Goal: Communication & Community: Connect with others

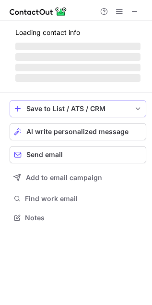
scroll to position [208, 152]
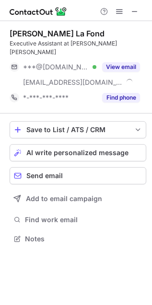
scroll to position [223, 152]
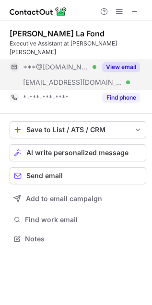
click at [121, 62] on button "View email" at bounding box center [121, 67] width 38 height 10
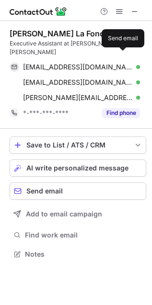
scroll to position [238, 152]
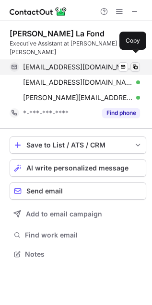
click at [133, 62] on button at bounding box center [135, 67] width 10 height 10
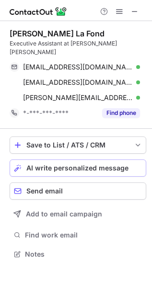
click at [79, 164] on span "AI write personalized message" at bounding box center [77, 168] width 102 height 8
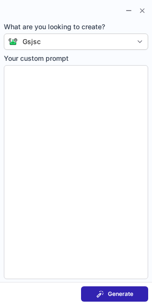
type textarea "**********"
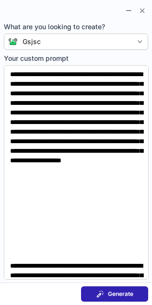
click at [132, 289] on button "Generate" at bounding box center [114, 293] width 67 height 15
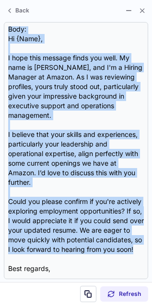
scroll to position [0, 0]
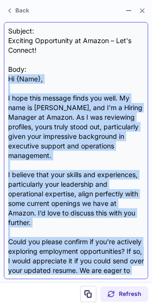
drag, startPoint x: 117, startPoint y: 212, endPoint x: 3, endPoint y: 82, distance: 172.9
click at [4, 82] on div "Subject: Exciting Opportunity at Amazon – Let's Connect! Body: Hi {Name}, I hop…" at bounding box center [76, 150] width 144 height 257
copy div "Hi {Name}, I hope this message finds you well. My name is Stephanie Grauer, and…"
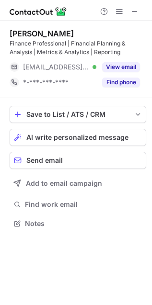
scroll to position [216, 152]
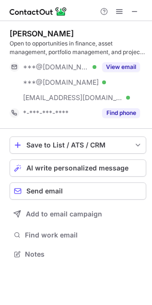
scroll to position [247, 152]
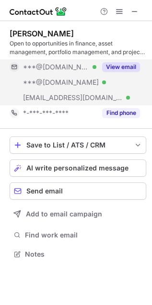
click at [118, 67] on button "View email" at bounding box center [121, 67] width 38 height 10
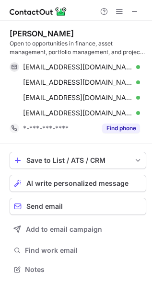
scroll to position [262, 152]
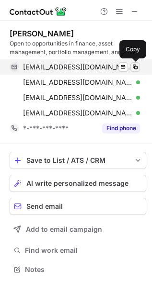
click at [134, 68] on span at bounding box center [135, 67] width 8 height 8
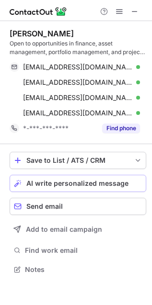
click at [92, 181] on span "AI write personalized message" at bounding box center [77, 183] width 102 height 8
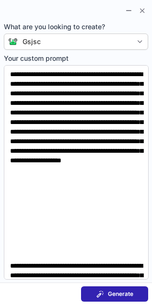
click at [120, 293] on span "Generate" at bounding box center [120, 294] width 25 height 8
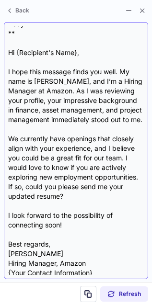
scroll to position [57, 0]
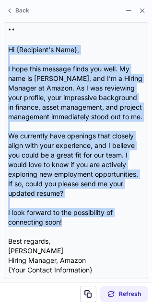
drag, startPoint x: 65, startPoint y: 223, endPoint x: -3, endPoint y: 44, distance: 192.2
click at [0, 44] on html "Linda Waycaster Open to opportunities in finance, asset management, portfolio m…" at bounding box center [76, 152] width 152 height 305
copy div "Hi {Recipient's Name}, I hope this message finds you well. My name is Stephanie…"
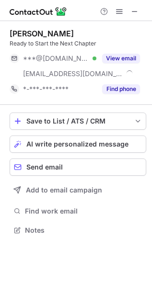
scroll to position [223, 152]
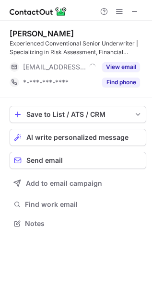
scroll to position [216, 152]
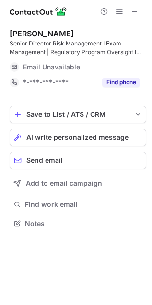
scroll to position [216, 152]
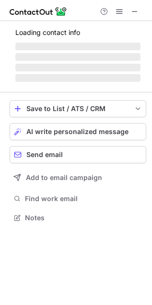
scroll to position [208, 152]
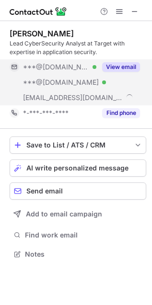
scroll to position [247, 152]
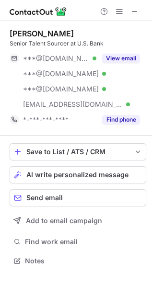
scroll to position [254, 152]
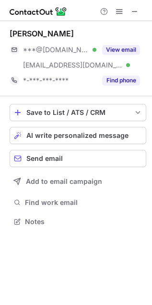
scroll to position [214, 152]
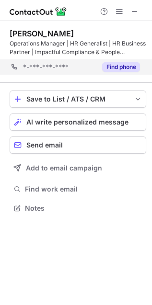
scroll to position [201, 152]
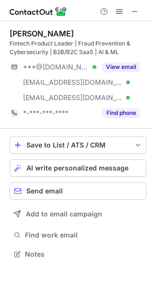
scroll to position [247, 152]
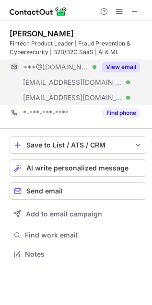
click at [122, 63] on button "View email" at bounding box center [121, 67] width 38 height 10
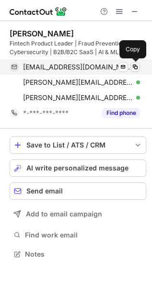
click at [133, 65] on span at bounding box center [135, 67] width 8 height 8
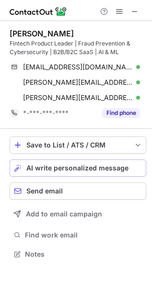
click at [54, 165] on span "AI write personalized message" at bounding box center [77, 168] width 102 height 8
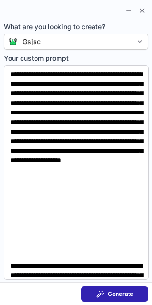
click at [117, 292] on span "Generate" at bounding box center [120, 294] width 25 height 8
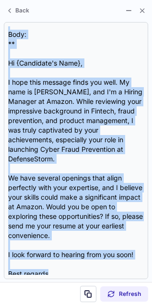
scroll to position [0, 0]
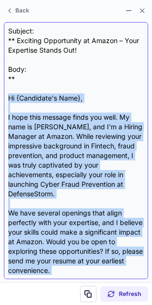
drag, startPoint x: 48, startPoint y: 218, endPoint x: 3, endPoint y: 97, distance: 129.1
click at [4, 97] on div "Subject: ** Exciting Opportunity at Amazon – Your Expertise Stands Out! Body: *…" at bounding box center [76, 150] width 144 height 257
copy div "Hi {Candidate's Name}, I hope this message finds you well. My name is Stephanie…"
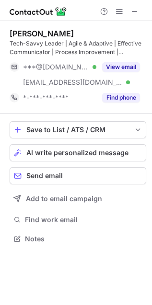
scroll to position [232, 152]
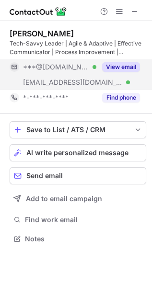
click at [116, 63] on button "View email" at bounding box center [121, 67] width 38 height 10
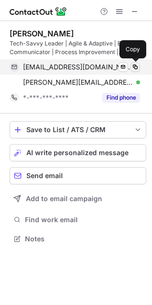
click at [135, 63] on span at bounding box center [135, 67] width 8 height 8
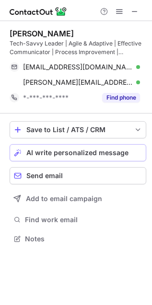
click at [46, 149] on span "AI write personalized message" at bounding box center [77, 153] width 102 height 8
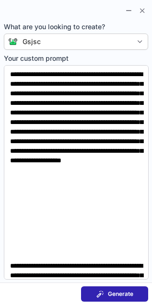
click at [118, 296] on span "Generate" at bounding box center [120, 294] width 25 height 8
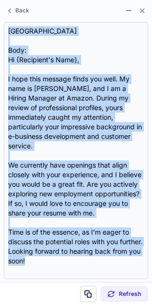
scroll to position [0, 0]
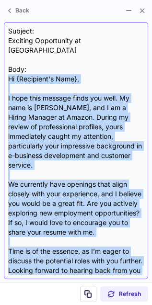
drag, startPoint x: 57, startPoint y: 228, endPoint x: 7, endPoint y: 70, distance: 165.8
click at [7, 70] on div "Subject: Exciting Opportunity at Amazon Body: Hi {Recipient's Name}, I hope thi…" at bounding box center [76, 150] width 144 height 257
copy div "Hi {Recipient's Name}, I hope this message finds you well. My name is [PERSON_N…"
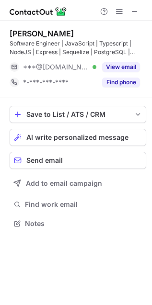
scroll to position [216, 152]
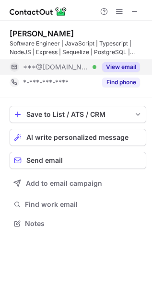
click at [129, 63] on button "View email" at bounding box center [121, 67] width 38 height 10
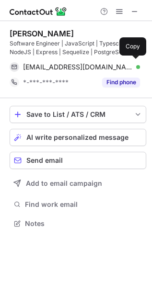
click at [129, 63] on div "mlkontoff@gmail.com Verified" at bounding box center [81, 67] width 117 height 9
click at [99, 139] on span "AI write personalized message" at bounding box center [77, 137] width 102 height 8
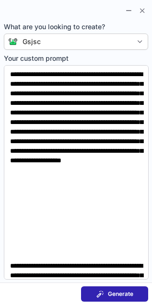
click at [134, 290] on button "Generate" at bounding box center [114, 293] width 67 height 15
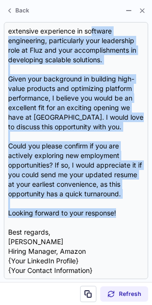
scroll to position [0, 0]
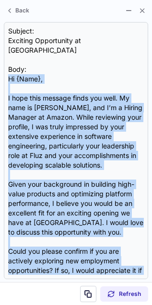
drag, startPoint x: 122, startPoint y: 209, endPoint x: 2, endPoint y: 67, distance: 185.9
click at [2, 67] on section "Subject: Exciting Opportunity at Amazon Body: Hi {Name}, I hope this message fi…" at bounding box center [76, 150] width 152 height 263
copy div "Hi {Name}, I hope this message finds you well. My name is Stephanie Grauer, and…"
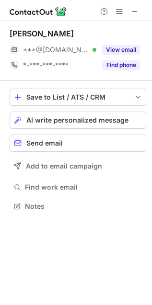
scroll to position [199, 152]
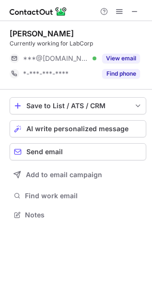
scroll to position [208, 152]
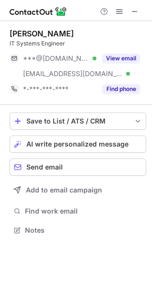
scroll to position [223, 152]
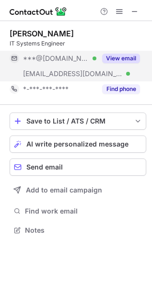
click at [111, 60] on button "View email" at bounding box center [121, 59] width 38 height 10
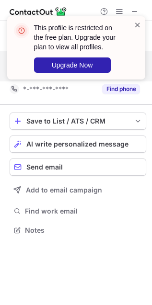
click at [137, 26] on span at bounding box center [137, 25] width 8 height 10
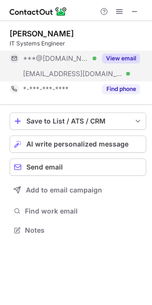
click at [115, 8] on button at bounding box center [118, 11] width 11 height 11
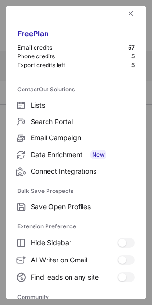
scroll to position [128, 0]
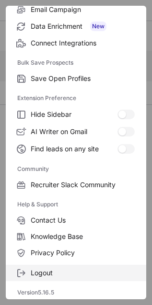
click at [58, 273] on span "Logout" at bounding box center [83, 272] width 104 height 9
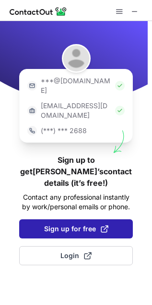
click at [100, 225] on span at bounding box center [104, 229] width 8 height 8
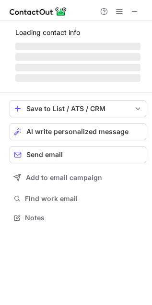
scroll to position [214, 152]
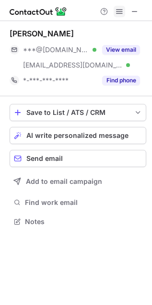
click at [120, 11] on span at bounding box center [119, 12] width 8 height 8
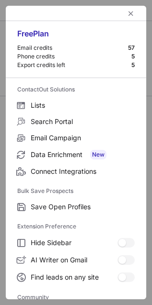
scroll to position [128, 0]
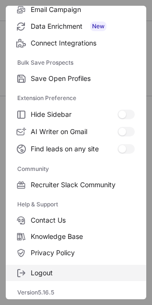
click at [39, 273] on span "Logout" at bounding box center [83, 272] width 104 height 9
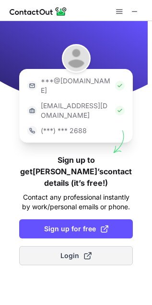
click at [62, 246] on button "Login" at bounding box center [75, 255] width 113 height 19
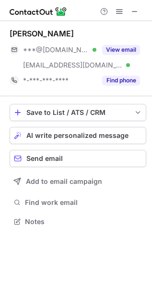
scroll to position [214, 152]
click at [113, 9] on div "Help & Support" at bounding box center [119, 11] width 46 height 11
click at [116, 8] on span at bounding box center [119, 12] width 8 height 8
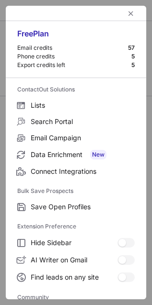
scroll to position [128, 0]
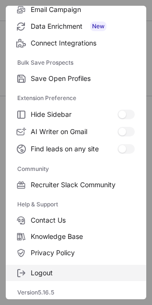
click at [42, 274] on span "Logout" at bounding box center [83, 272] width 104 height 9
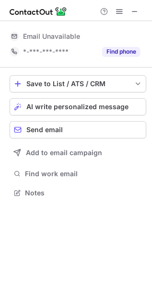
scroll to position [0, 0]
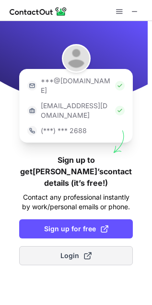
click at [77, 251] on span "Login" at bounding box center [75, 256] width 31 height 10
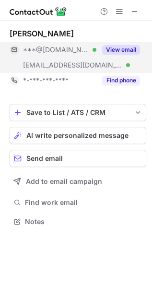
scroll to position [214, 152]
click at [111, 46] on button "View email" at bounding box center [121, 50] width 38 height 10
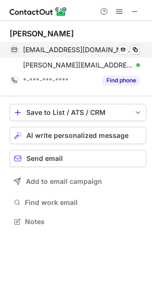
click at [138, 42] on div "[EMAIL_ADDRESS][DOMAIN_NAME] Verified Send email Copy" at bounding box center [75, 49] width 130 height 15
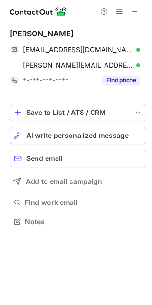
click at [85, 130] on button "AI write personalized message" at bounding box center [78, 135] width 136 height 17
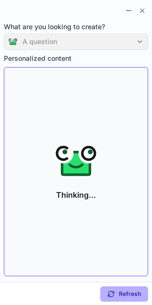
click at [115, 120] on div "Thinking..." at bounding box center [75, 171] width 135 height 200
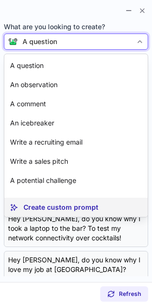
click at [78, 201] on article "Create custom prompt" at bounding box center [75, 207] width 143 height 19
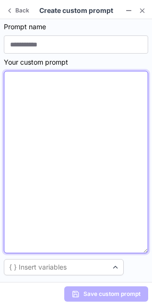
click at [12, 80] on textarea at bounding box center [76, 162] width 144 height 182
paste textarea "**********"
type textarea "**********"
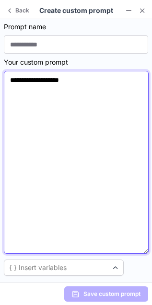
drag, startPoint x: 93, startPoint y: 83, endPoint x: -6, endPoint y: 85, distance: 99.0
click at [0, 85] on html "**********" at bounding box center [76, 152] width 152 height 305
click at [9, 91] on textarea at bounding box center [76, 162] width 144 height 183
paste textarea "**********"
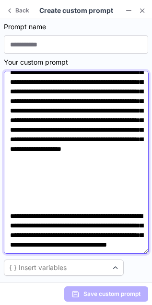
scroll to position [0, 0]
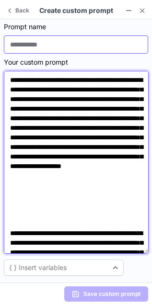
type textarea "**********"
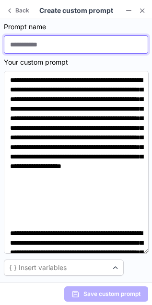
click at [31, 44] on input at bounding box center [76, 44] width 144 height 18
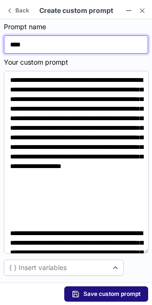
type input "****"
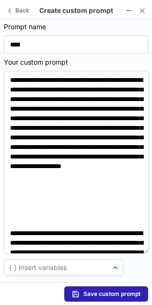
click at [109, 293] on span "Save custom prompt" at bounding box center [111, 294] width 57 height 8
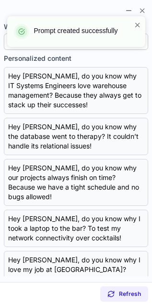
click at [132, 23] on div "Prompt created successfully" at bounding box center [72, 31] width 122 height 21
click at [135, 25] on span at bounding box center [137, 25] width 8 height 10
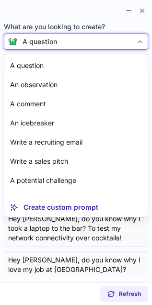
click at [134, 41] on div at bounding box center [139, 41] width 15 height 15
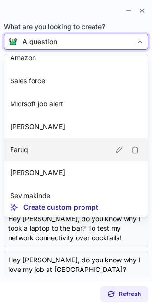
scroll to position [223, 0]
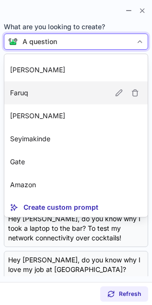
click at [38, 158] on article "Gate" at bounding box center [75, 161] width 143 height 23
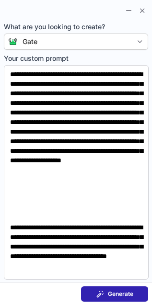
click at [103, 295] on span at bounding box center [100, 294] width 8 height 8
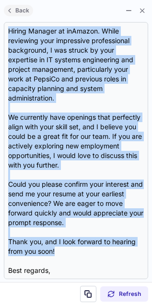
scroll to position [0, 0]
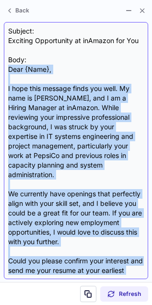
drag, startPoint x: 59, startPoint y: 230, endPoint x: 9, endPoint y: 69, distance: 168.4
click at [9, 69] on div "Subject: Exciting Opportunity at inAmazon for You Body: Dear {Name}, I hope thi…" at bounding box center [75, 150] width 135 height 248
copy div "Dear {Name}, I hope this message finds you well. My name is Stephanie Grauer, a…"
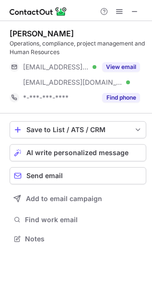
scroll to position [232, 152]
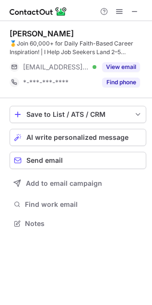
scroll to position [216, 152]
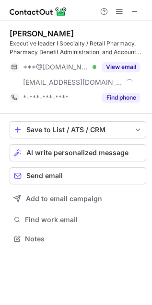
scroll to position [232, 152]
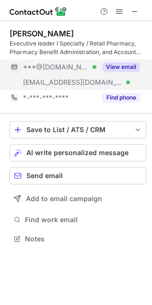
click at [130, 69] on button "View email" at bounding box center [121, 67] width 38 height 10
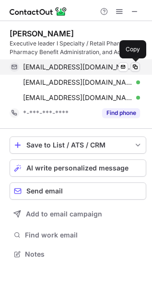
click at [139, 65] on button at bounding box center [135, 67] width 10 height 10
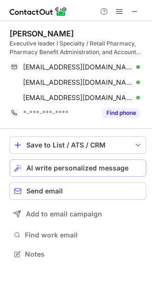
click at [75, 165] on span "AI write personalized message" at bounding box center [77, 168] width 102 height 8
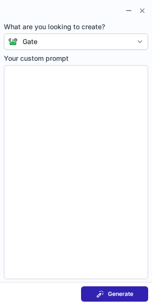
type textarea "**********"
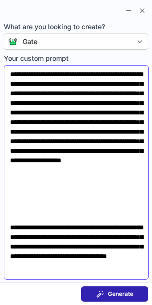
scroll to position [53, 0]
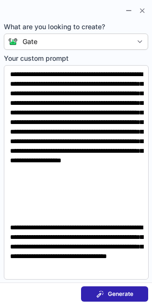
click at [93, 288] on button "Generate" at bounding box center [114, 293] width 67 height 15
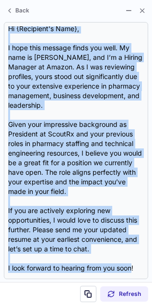
scroll to position [0, 0]
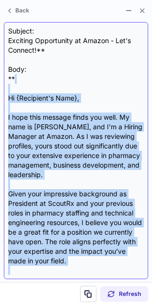
drag, startPoint x: 132, startPoint y: 221, endPoint x: 10, endPoint y: 93, distance: 177.6
click at [10, 93] on div "Subject: Exciting Opportunity at Amazon - Let's Connect!** Body: ** Hi {Recipie…" at bounding box center [75, 150] width 135 height 248
copy div "Hi {Recipient's Name}, I hope this message finds you well. My name is [PERSON_N…"
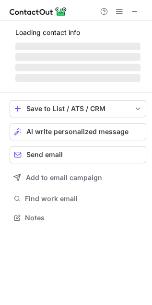
scroll to position [211, 152]
